Goal: Information Seeking & Learning: Learn about a topic

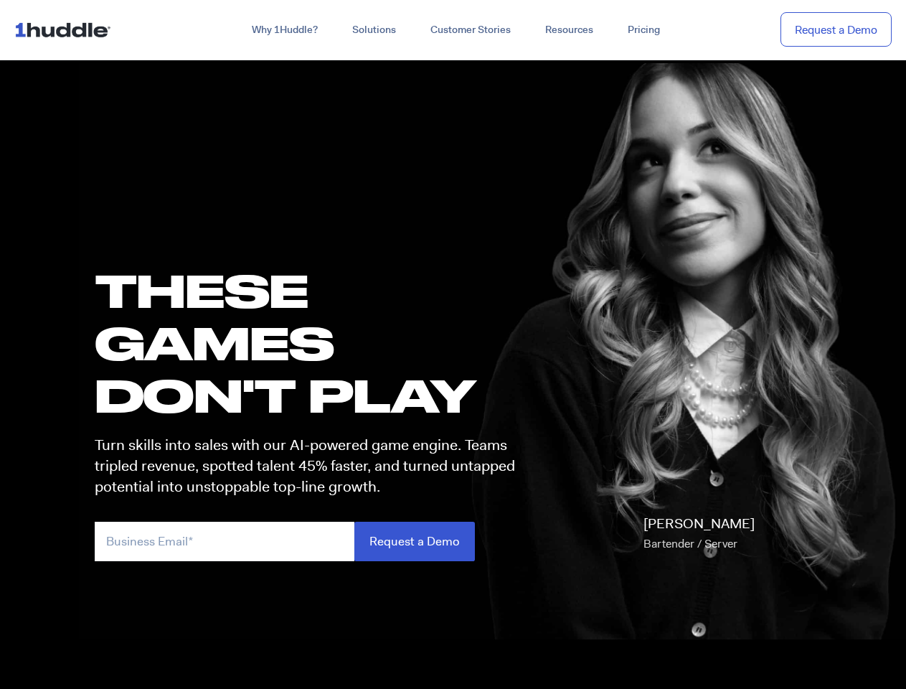
click at [453, 344] on h1 "these GAMES DON'T PLAY" at bounding box center [311, 343] width 433 height 158
click at [283, 30] on link "Why 1Huddle?" at bounding box center [285, 30] width 100 height 26
click at [373, 30] on link "Solutions" at bounding box center [374, 30] width 78 height 26
click at [568, 30] on link "Resources" at bounding box center [569, 30] width 82 height 26
click at [311, 541] on input "email" at bounding box center [225, 540] width 260 height 39
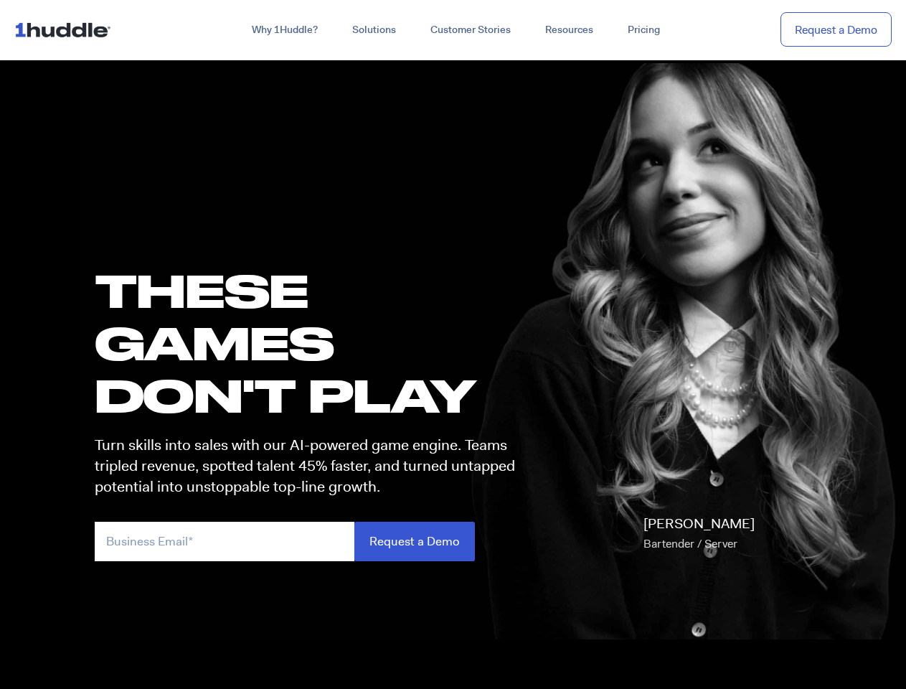
click at [414, 541] on input "Request a Demo" at bounding box center [414, 540] width 120 height 39
